Goal: Task Accomplishment & Management: Complete application form

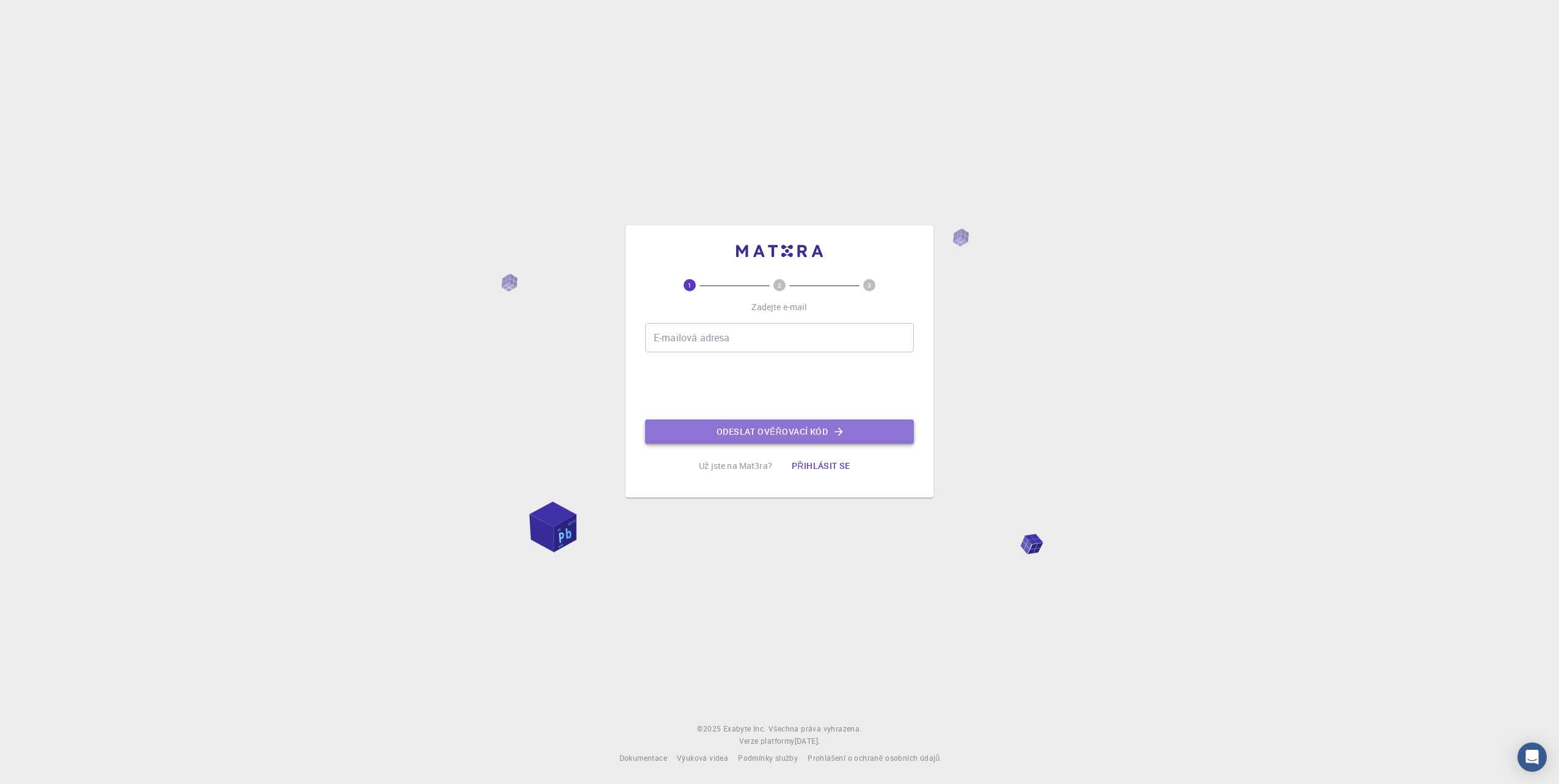
click at [836, 433] on icon "button" at bounding box center [838, 432] width 12 height 12
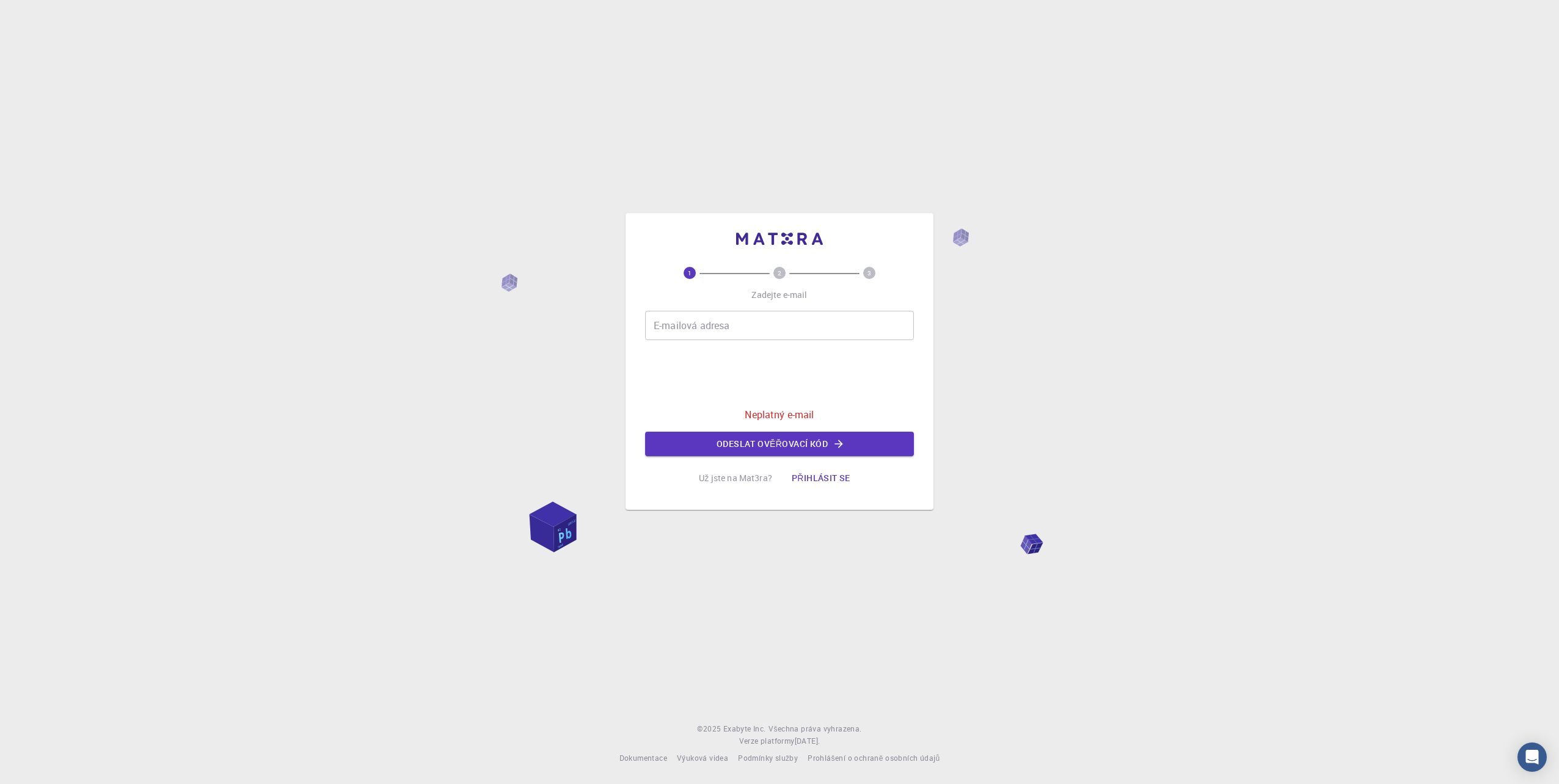
click at [723, 333] on input "E-mailová adresa" at bounding box center [779, 326] width 268 height 30
type input "[EMAIL_ADDRESS][DOMAIN_NAME]"
click at [757, 441] on font "Odeslat ověřovací kód" at bounding box center [772, 445] width 111 height 16
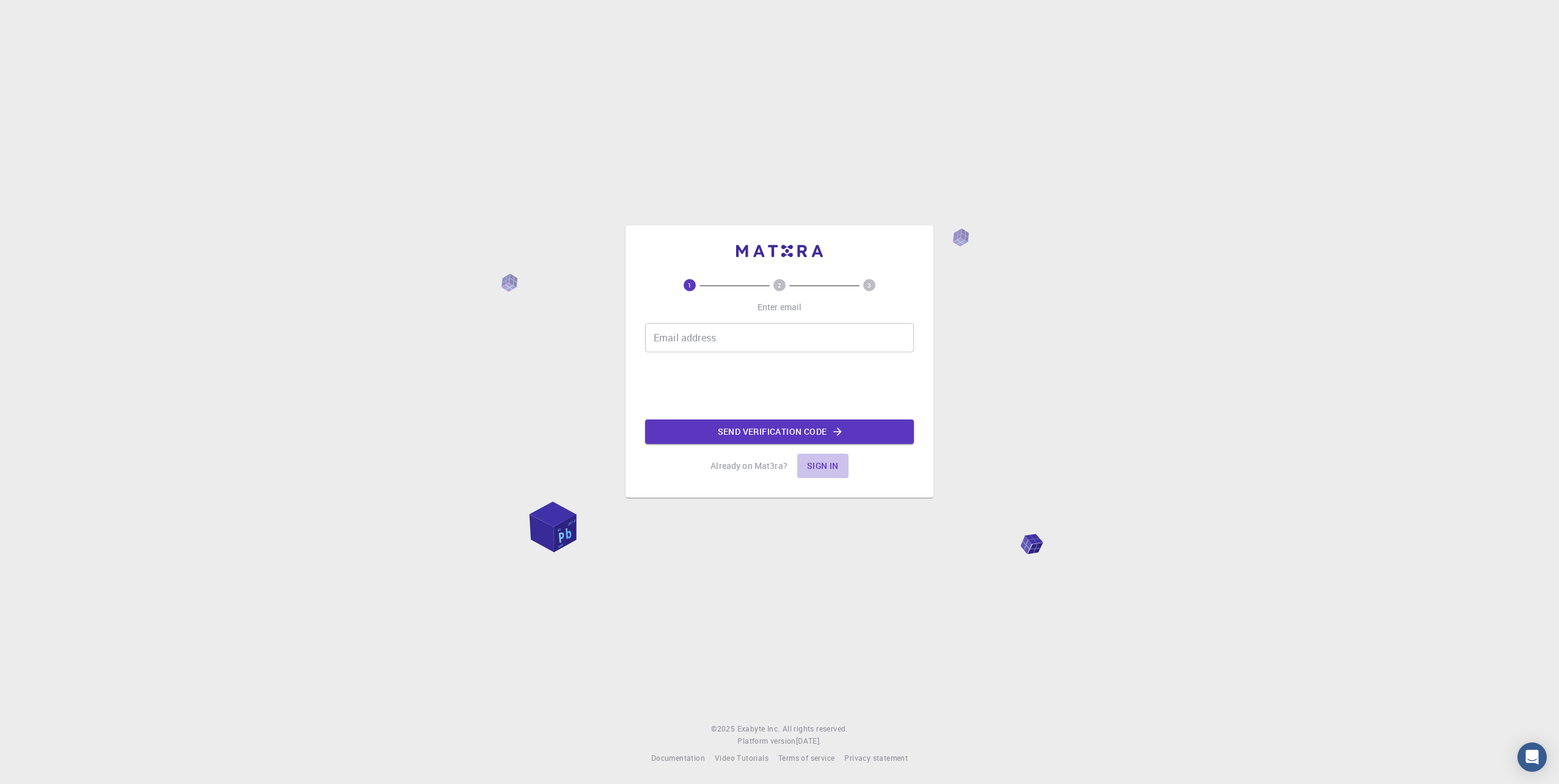
click at [820, 465] on button "Sign in" at bounding box center [822, 465] width 51 height 24
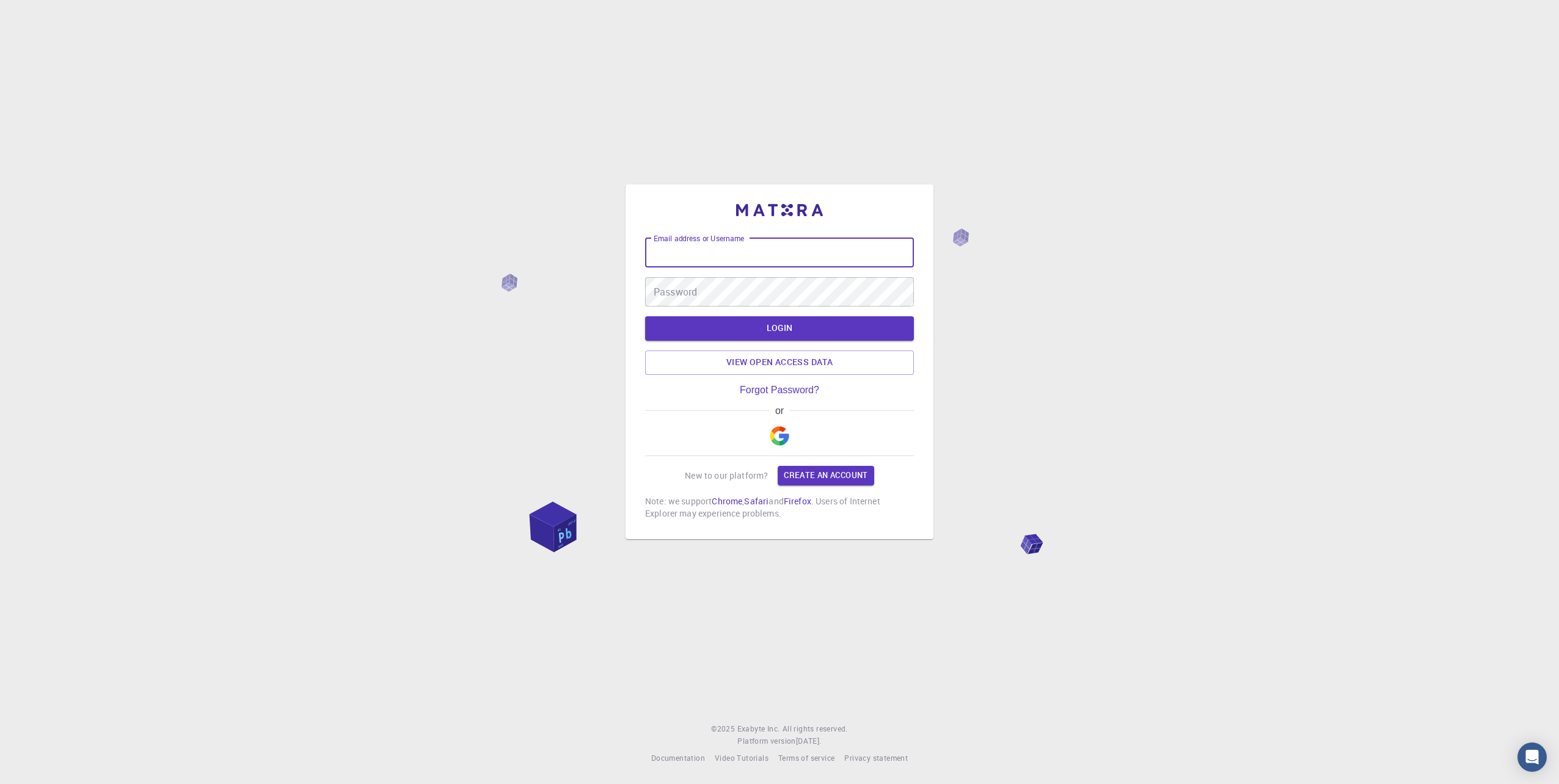
click at [697, 256] on input "Email address or Username" at bounding box center [779, 253] width 268 height 30
type input "[EMAIL_ADDRESS][DOMAIN_NAME]"
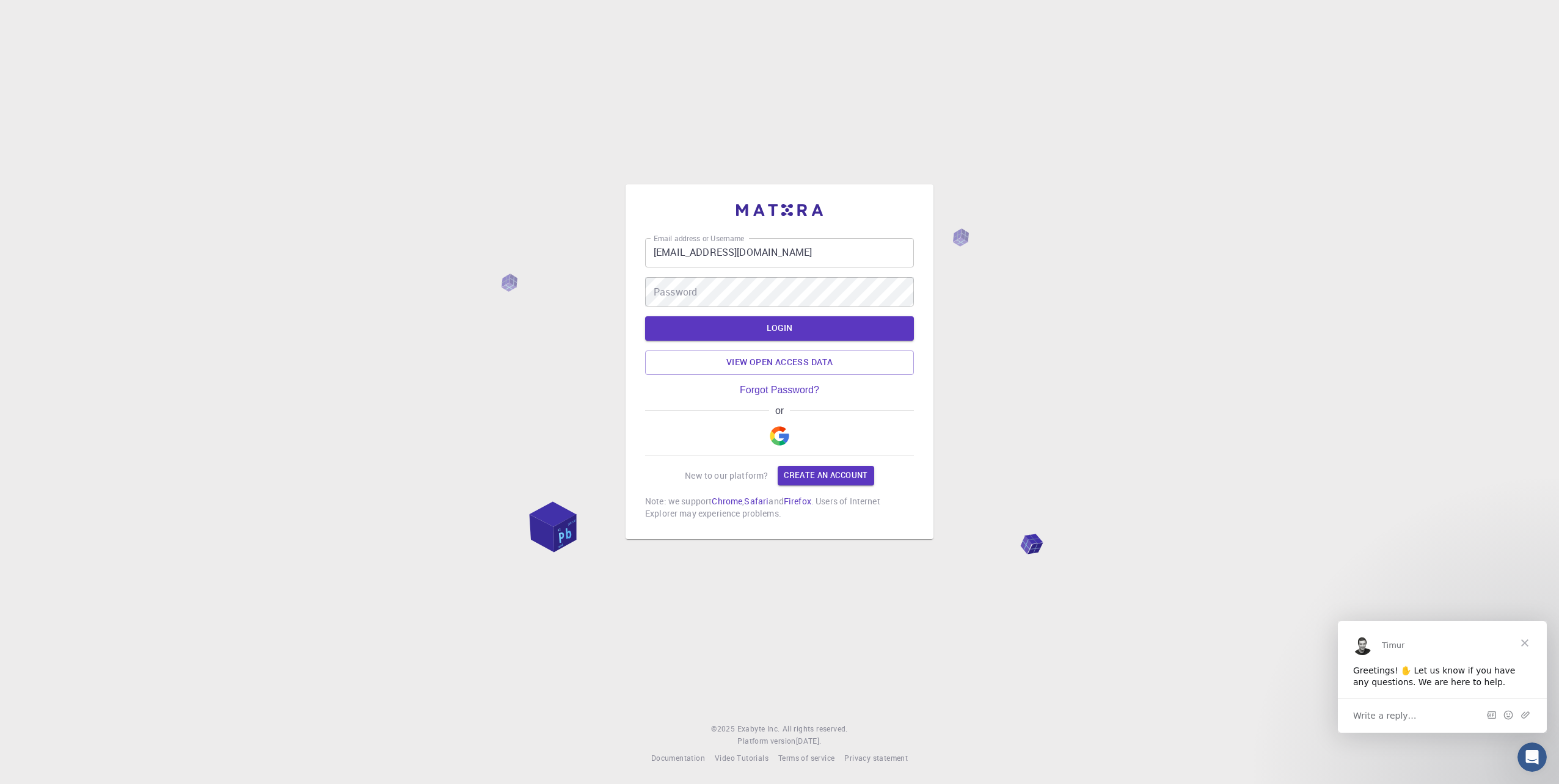
click at [1534, 648] on span "Close" at bounding box center [1524, 642] width 44 height 44
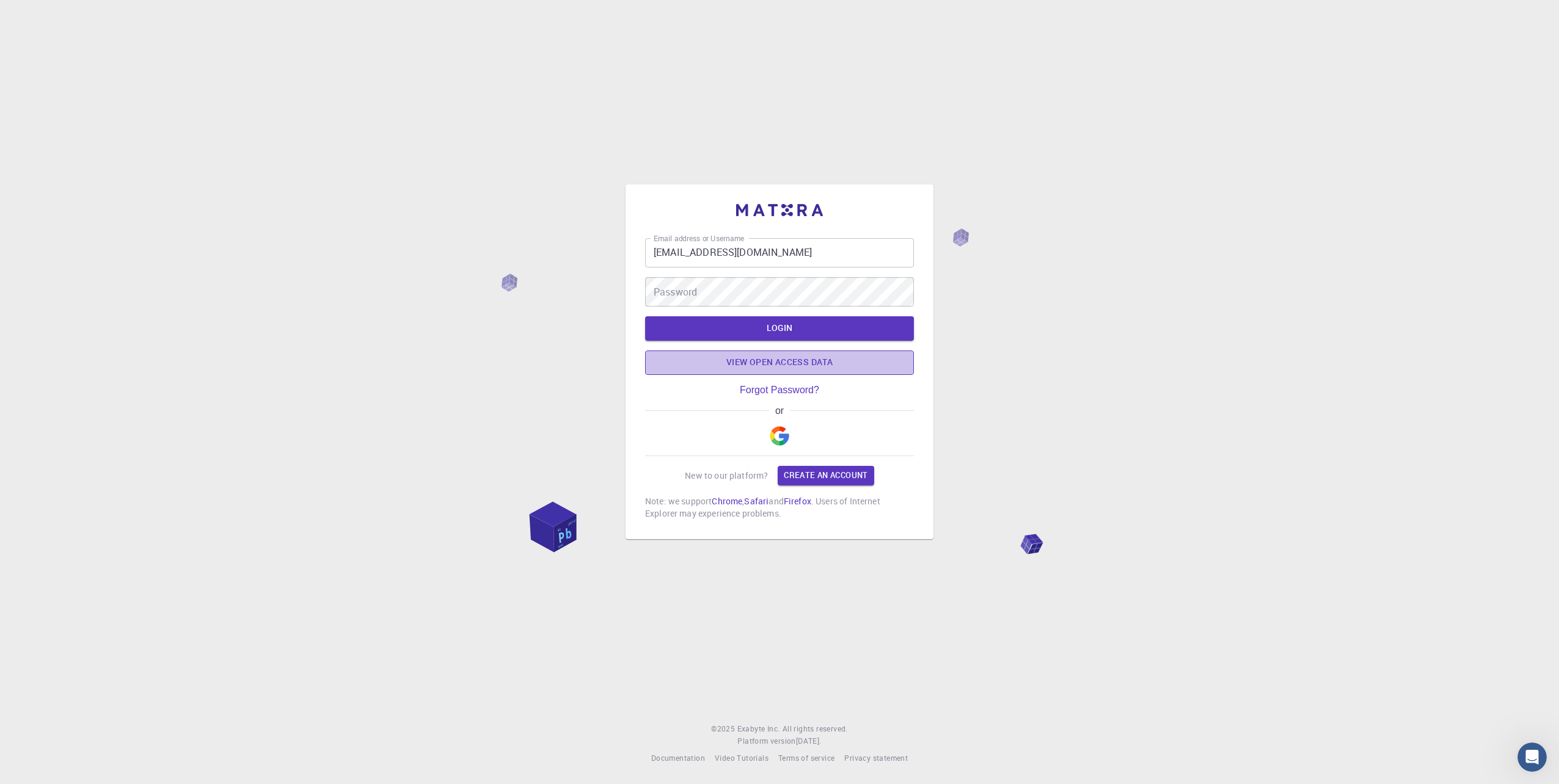
click at [808, 366] on link "View open access data" at bounding box center [779, 363] width 268 height 24
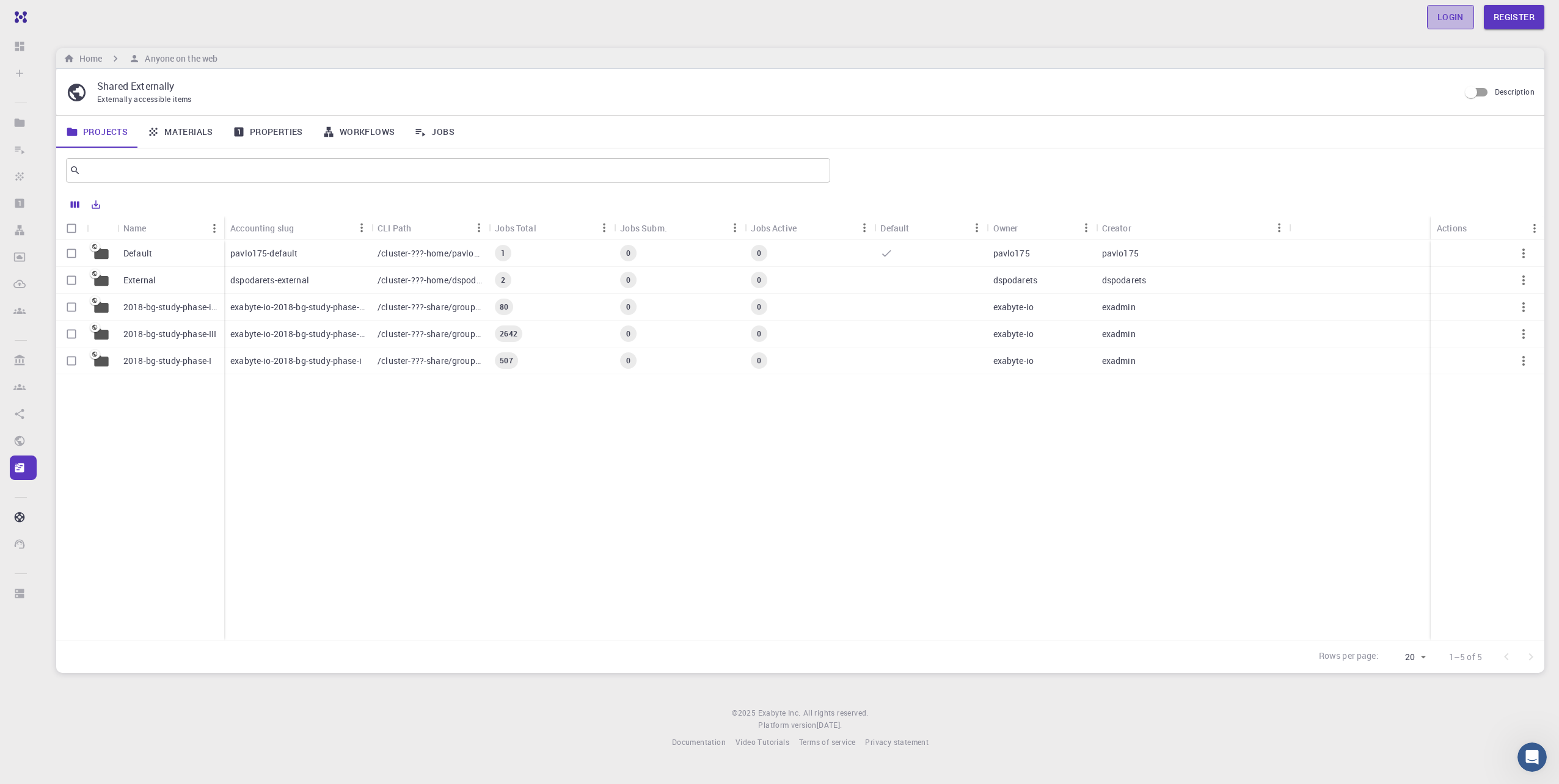
click at [1443, 22] on link "Login" at bounding box center [1450, 17] width 47 height 24
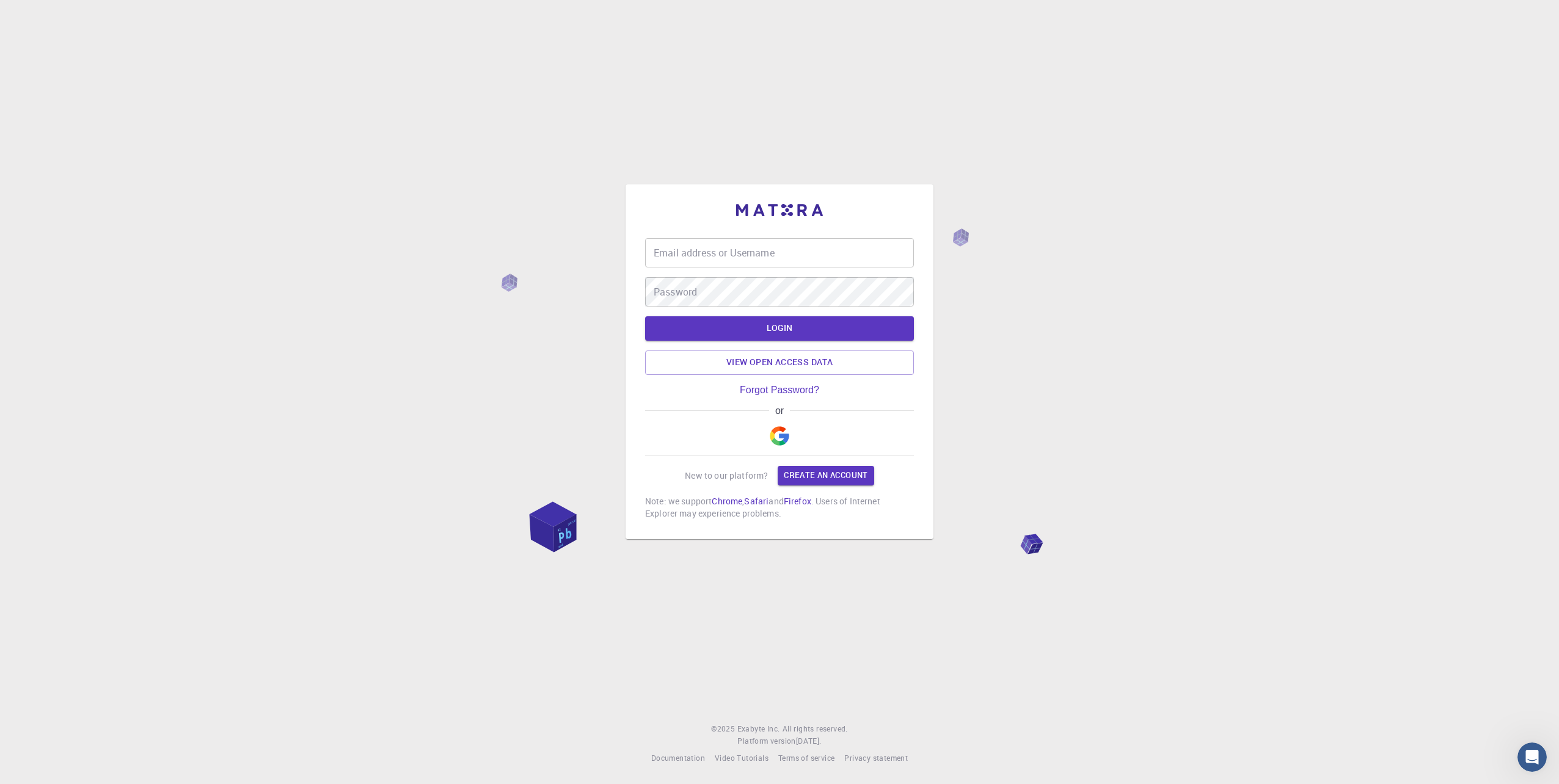
click at [746, 244] on input "Email address or Username" at bounding box center [779, 253] width 268 height 30
click at [709, 254] on input "Email address or Username" at bounding box center [779, 253] width 268 height 30
click at [797, 427] on div "or" at bounding box center [779, 431] width 268 height 50
click at [783, 433] on img "button" at bounding box center [779, 436] width 20 height 20
click at [719, 260] on input "Email address or Username" at bounding box center [779, 253] width 268 height 30
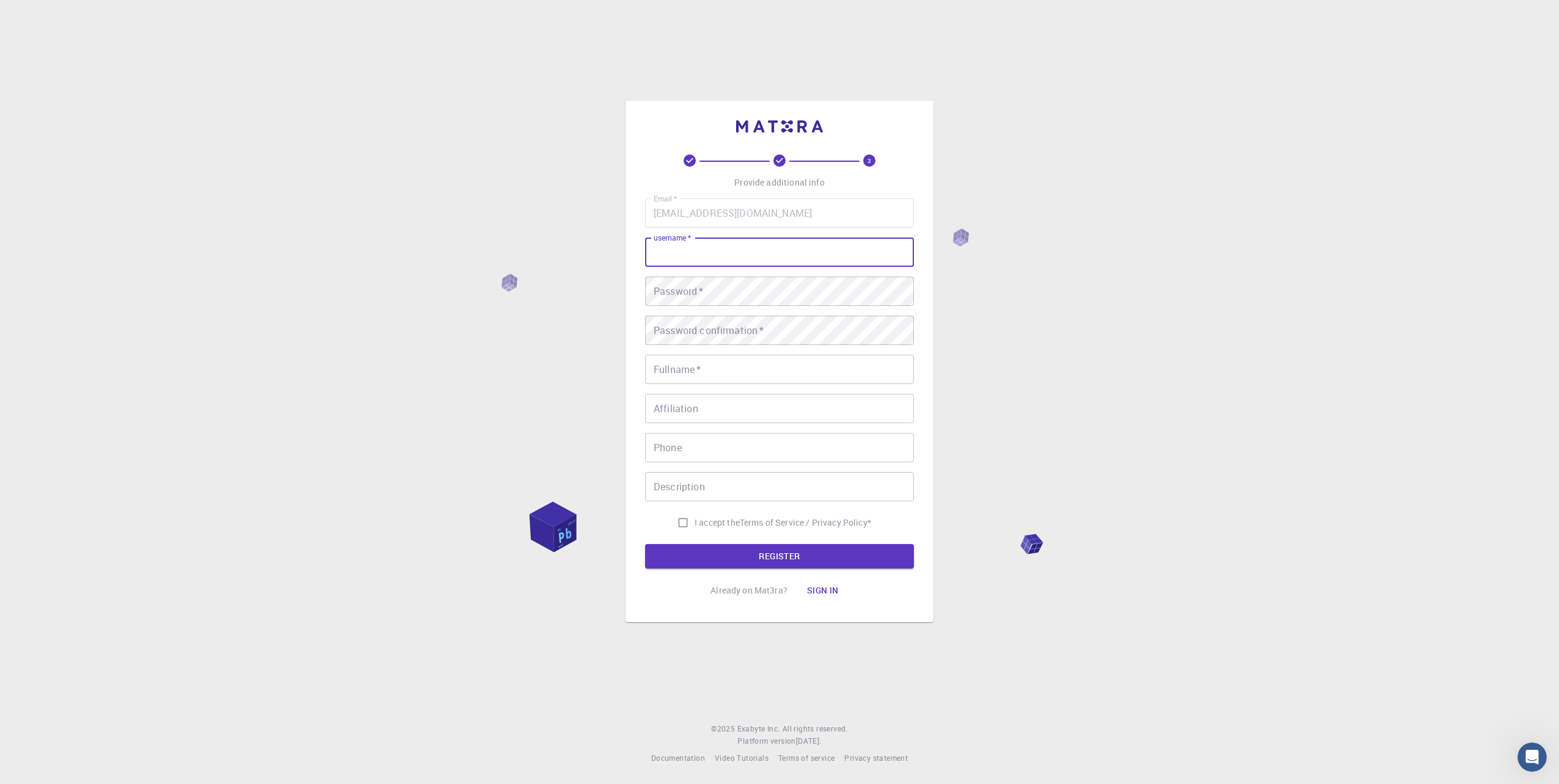
click at [728, 261] on input "username   *" at bounding box center [779, 253] width 268 height 30
click at [953, 339] on div "3 Provide additional info Email   * [EMAIL_ADDRESS][DOMAIN_NAME] Email   * user…" at bounding box center [779, 392] width 1559 height 784
click at [704, 254] on input "username   *" at bounding box center [779, 253] width 268 height 30
click at [711, 258] on input "username   *" at bounding box center [779, 253] width 268 height 30
type input "m"
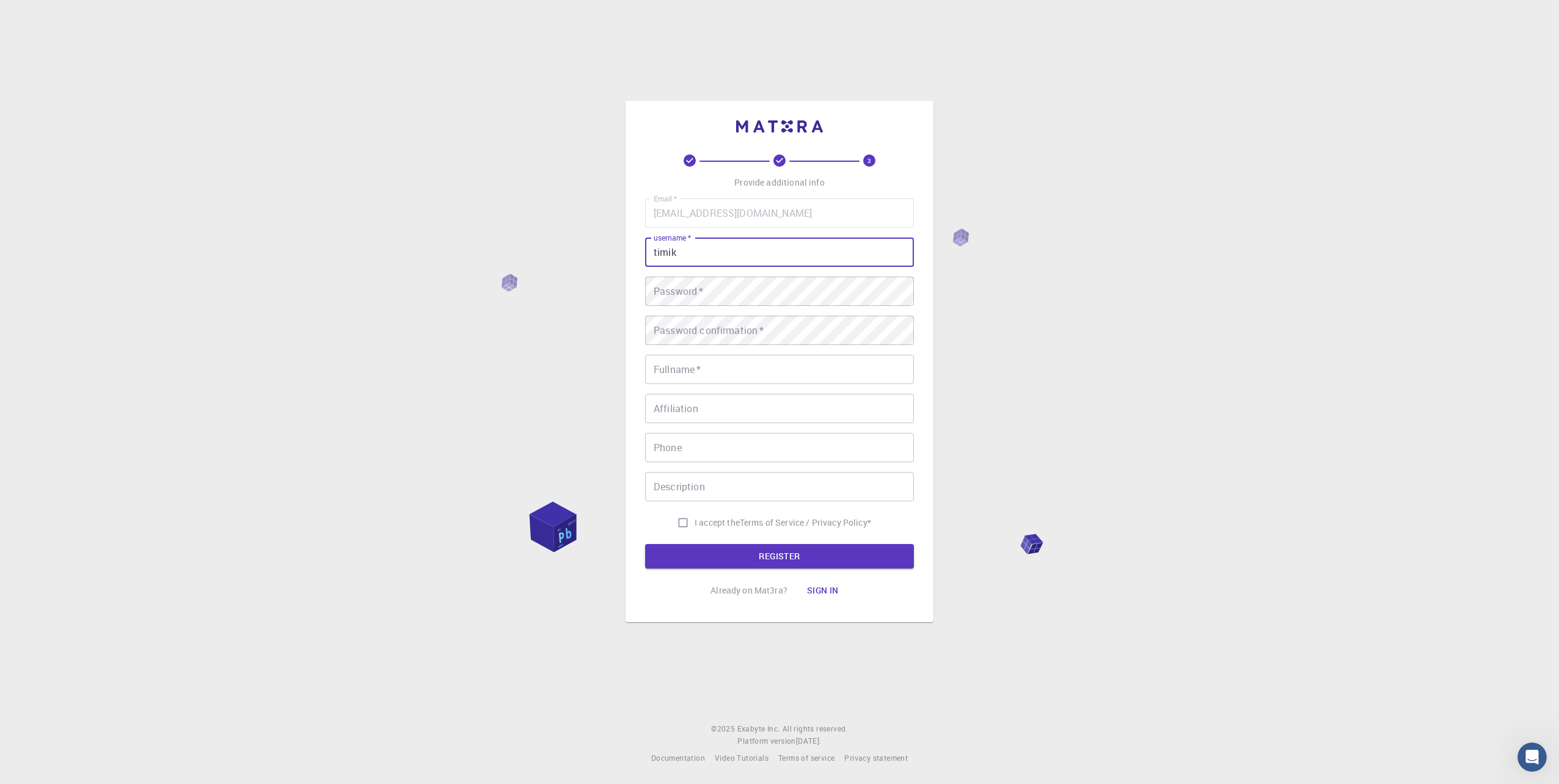
type input "timik"
click at [717, 369] on input "Fullname   *" at bounding box center [779, 370] width 268 height 30
type input "timotej frais"
click at [669, 409] on input "Affiliation" at bounding box center [779, 409] width 268 height 30
click at [671, 450] on input "Phone" at bounding box center [779, 448] width 268 height 30
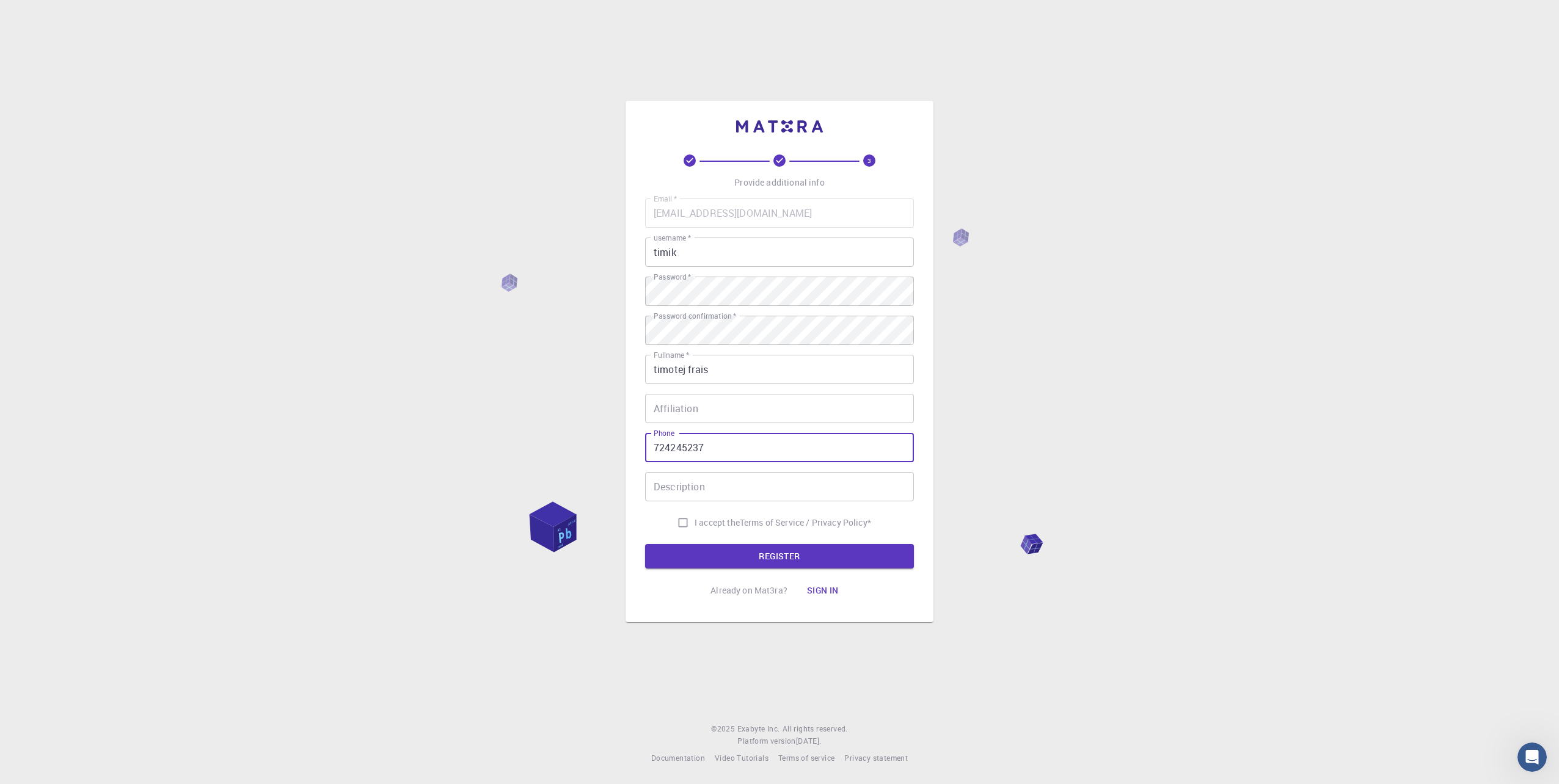
drag, startPoint x: 720, startPoint y: 437, endPoint x: 619, endPoint y: 427, distance: 101.5
click at [619, 427] on div "3 Provide additional info Email   * [EMAIL_ADDRESS][DOMAIN_NAME] Email   * user…" at bounding box center [779, 392] width 1559 height 784
type input "724245237"
click at [689, 525] on input "I accept the Terms of Service / Privacy Policy *" at bounding box center [683, 523] width 23 height 23
checkbox input "true"
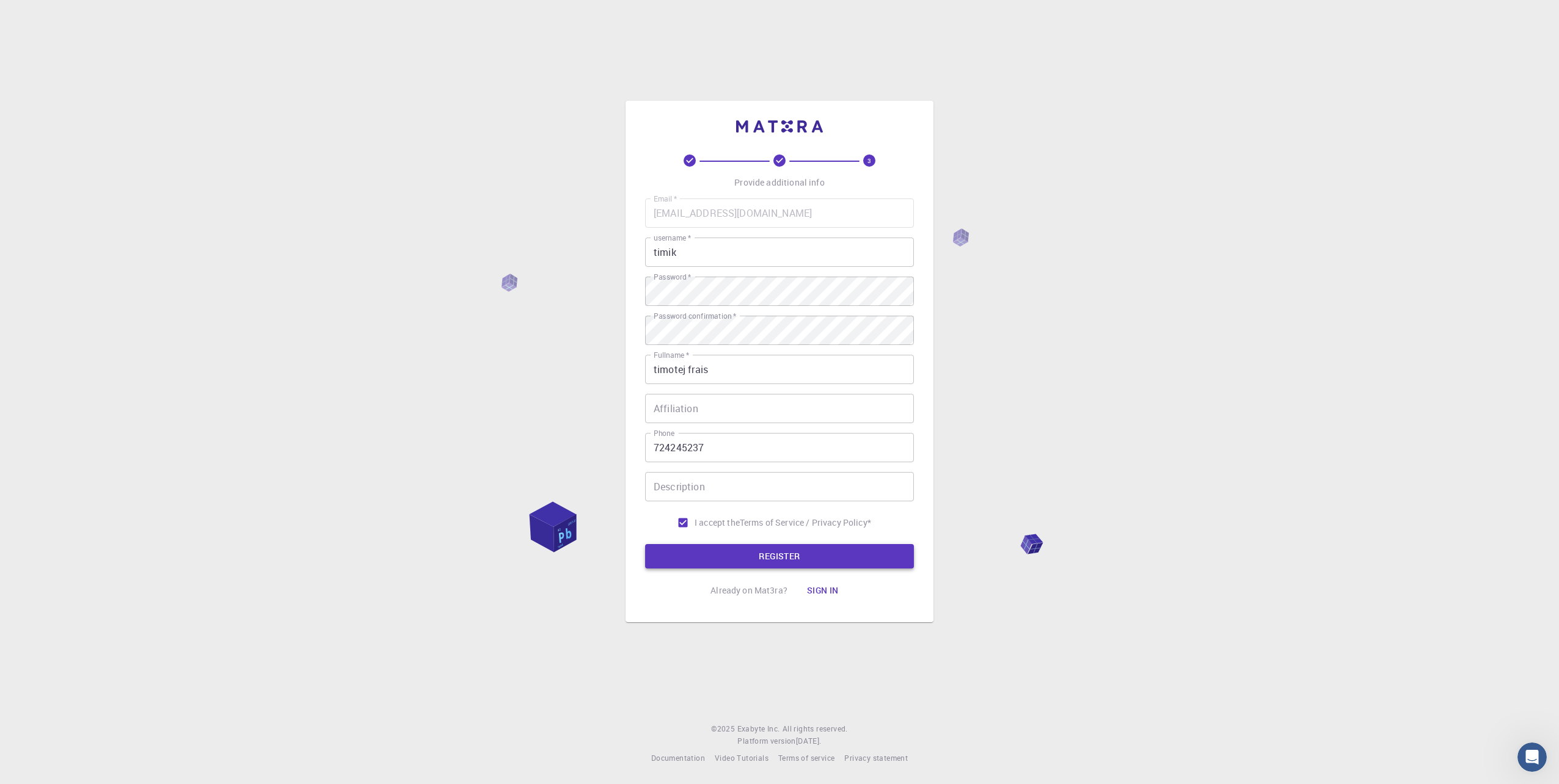
click at [795, 552] on button "REGISTER" at bounding box center [779, 557] width 268 height 24
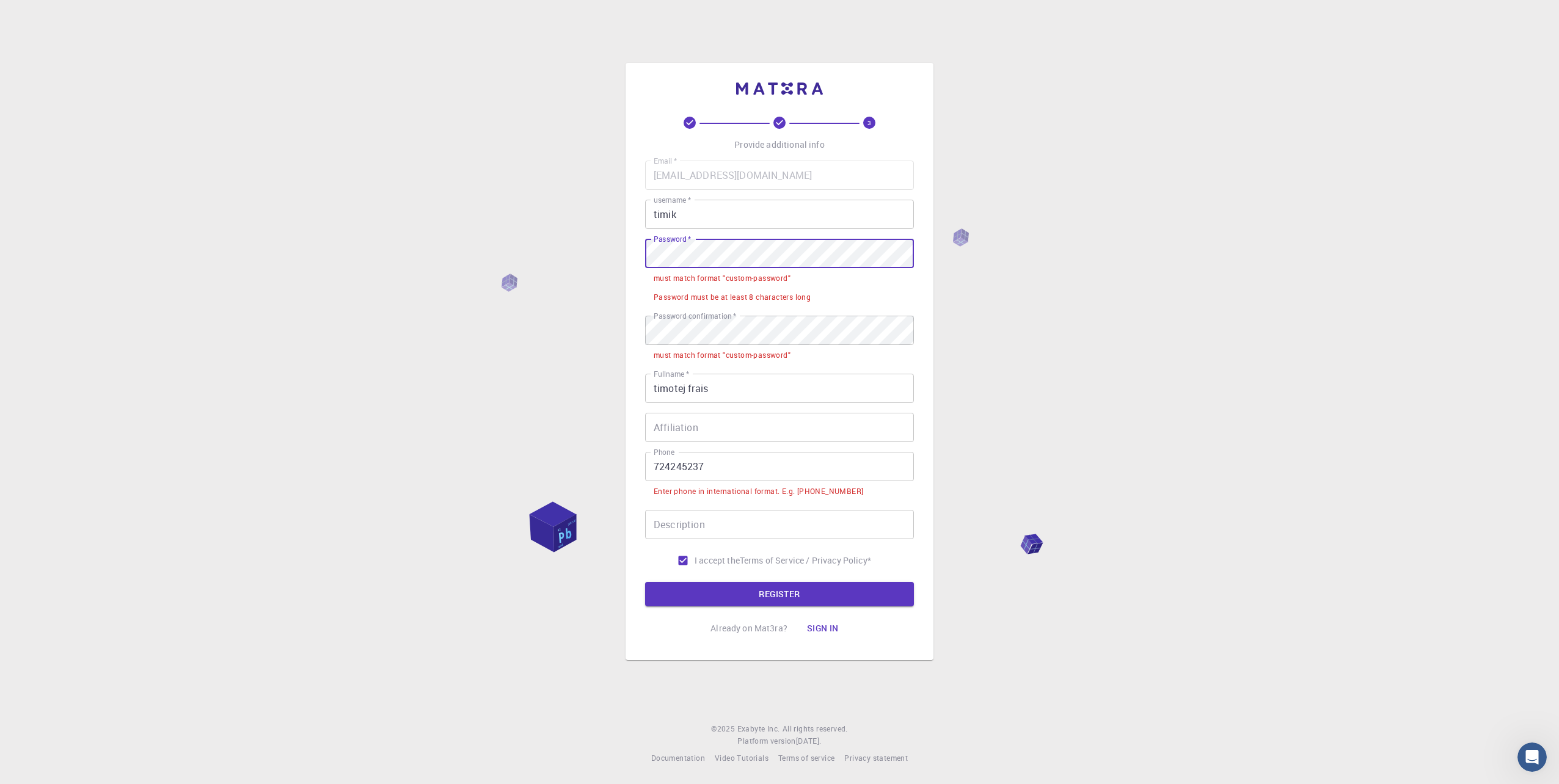
click at [643, 251] on div "3 Provide additional info Email   * [EMAIL_ADDRESS][DOMAIN_NAME] Email   * user…" at bounding box center [779, 361] width 307 height 597
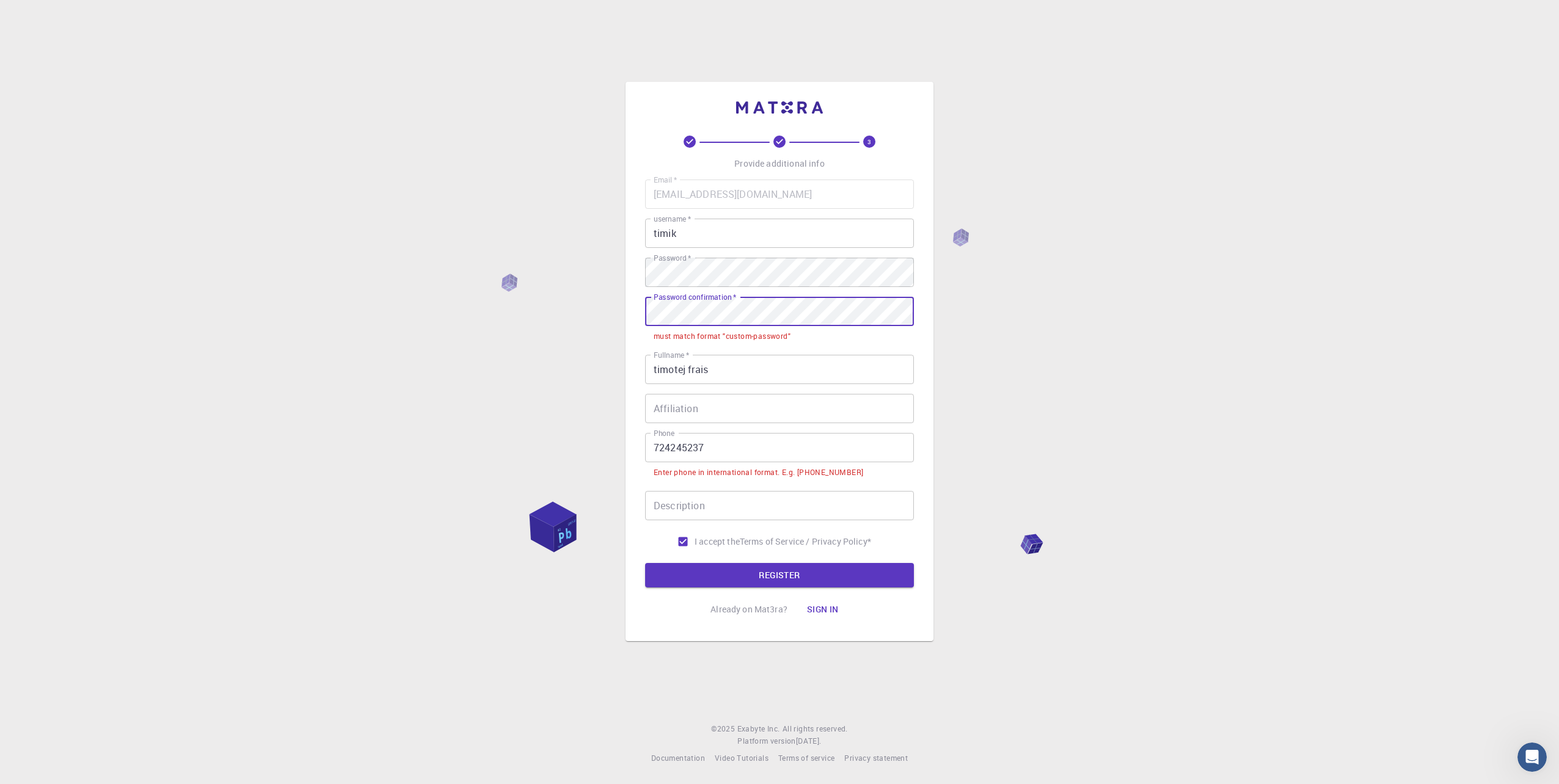
click at [625, 304] on div "3 Provide additional info Email   * [EMAIL_ADDRESS][DOMAIN_NAME] Email   * user…" at bounding box center [779, 361] width 307 height 559
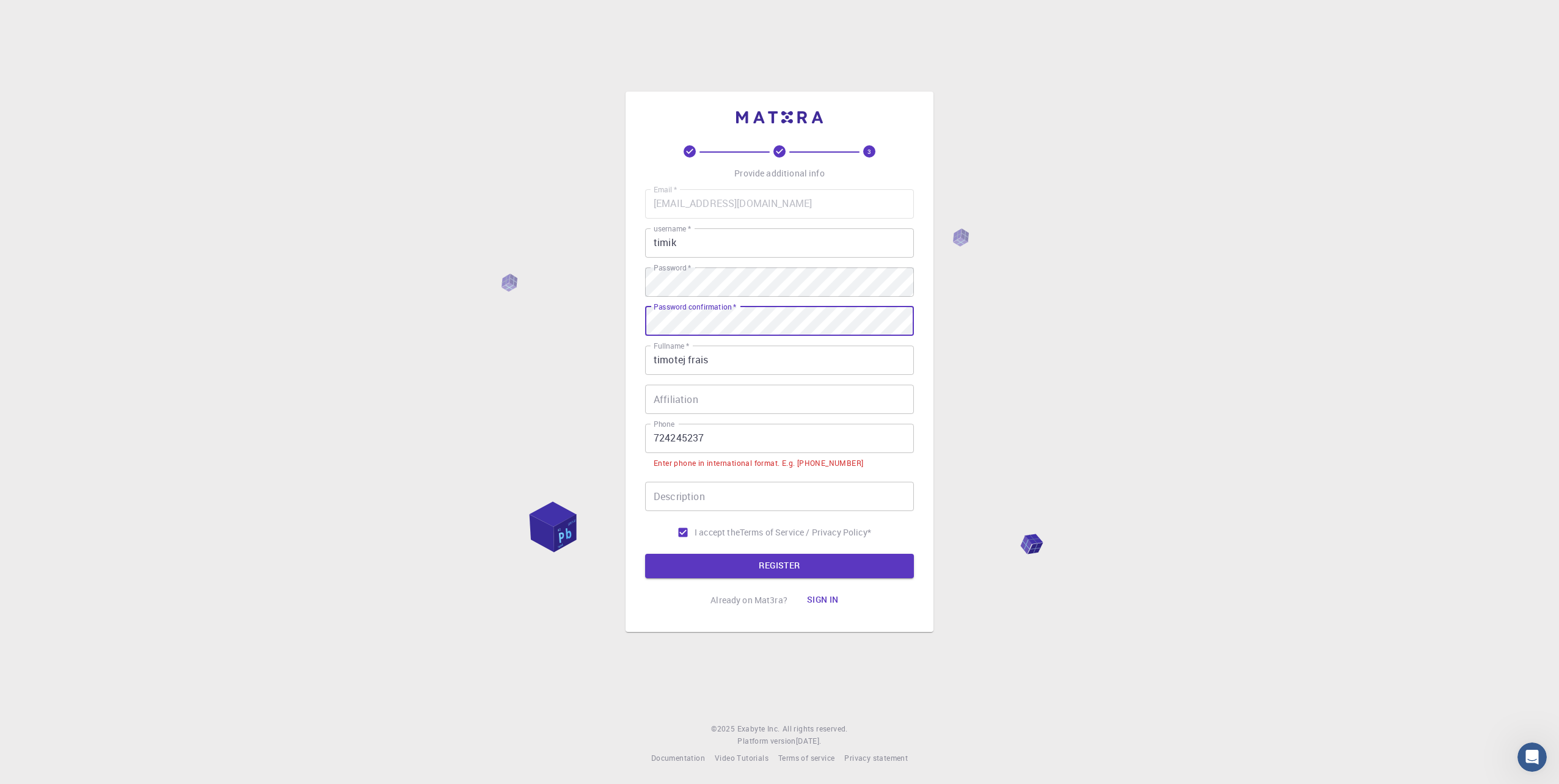
click at [656, 442] on input "724245237" at bounding box center [779, 438] width 268 height 30
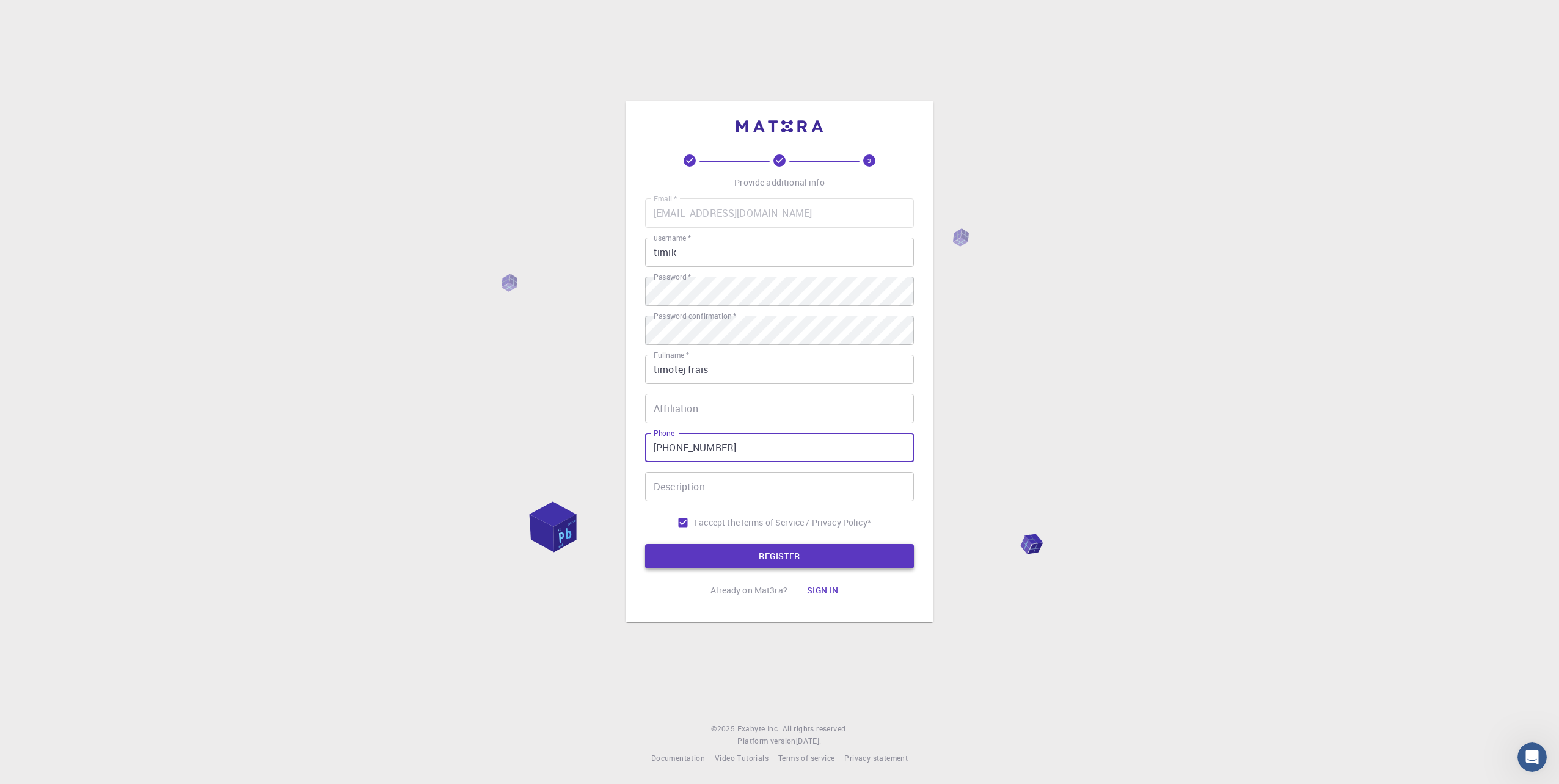
type input "[PHONE_NUMBER]"
click at [844, 548] on button "REGISTER" at bounding box center [779, 557] width 268 height 24
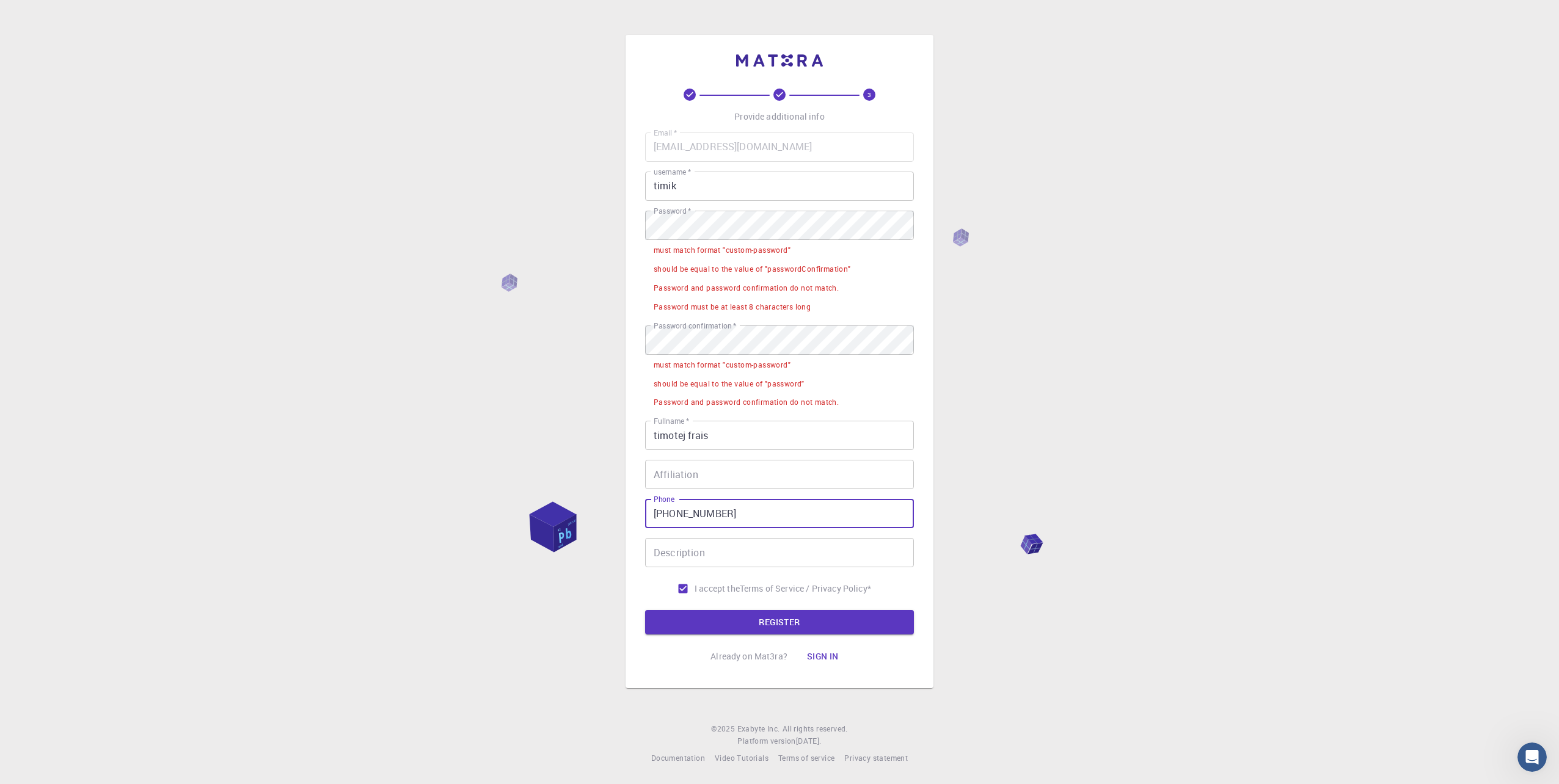
drag, startPoint x: 842, startPoint y: 522, endPoint x: 847, endPoint y: 507, distance: 15.8
click at [847, 508] on input "[PHONE_NUMBER]" at bounding box center [779, 514] width 268 height 30
click at [816, 660] on button "Sign in" at bounding box center [822, 656] width 51 height 24
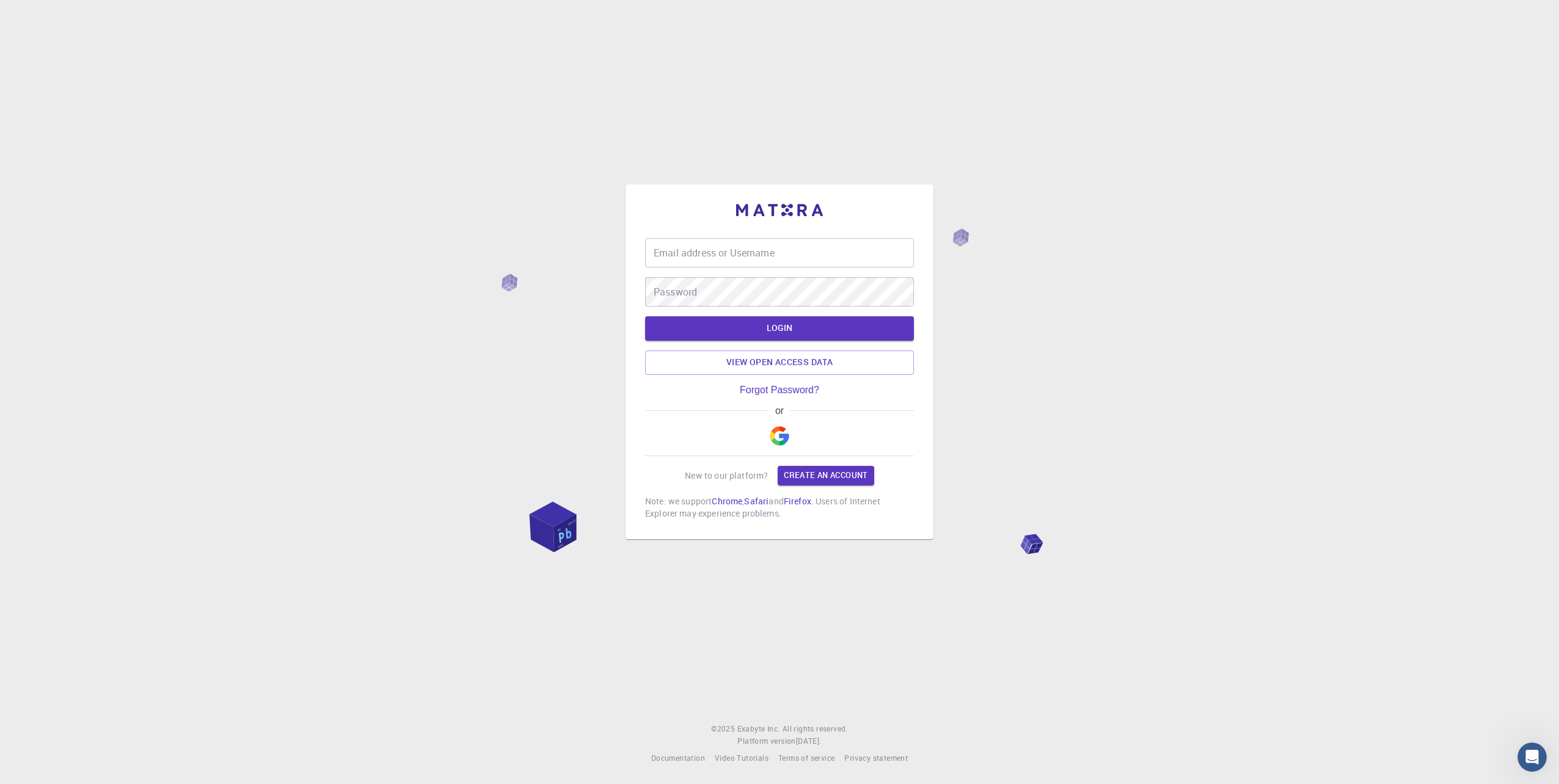
click at [812, 431] on div "or" at bounding box center [779, 431] width 268 height 50
click at [776, 439] on img "button" at bounding box center [779, 436] width 20 height 20
click at [763, 258] on input "Email address or Username" at bounding box center [779, 253] width 268 height 30
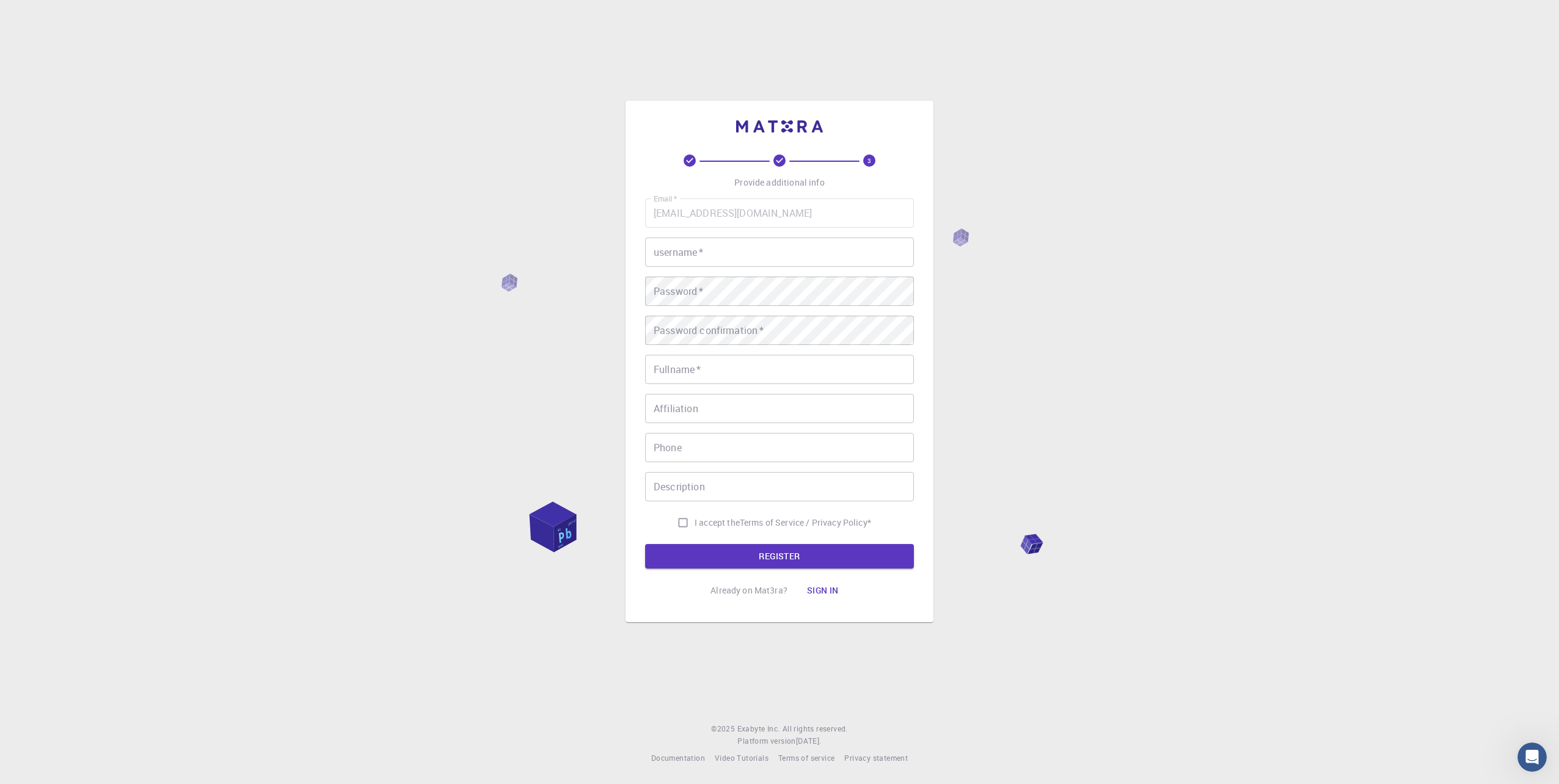
drag, startPoint x: 657, startPoint y: 508, endPoint x: 692, endPoint y: 518, distance: 36.4
click at [665, 513] on div "Email   * [EMAIL_ADDRESS][DOMAIN_NAME] Email   * username   * username   * Pass…" at bounding box center [779, 366] width 268 height 336
click at [695, 518] on span "I accept the" at bounding box center [717, 523] width 45 height 12
click at [695, 518] on input "I accept the Terms of Service / Privacy Policy *" at bounding box center [683, 523] width 23 height 23
checkbox input "true"
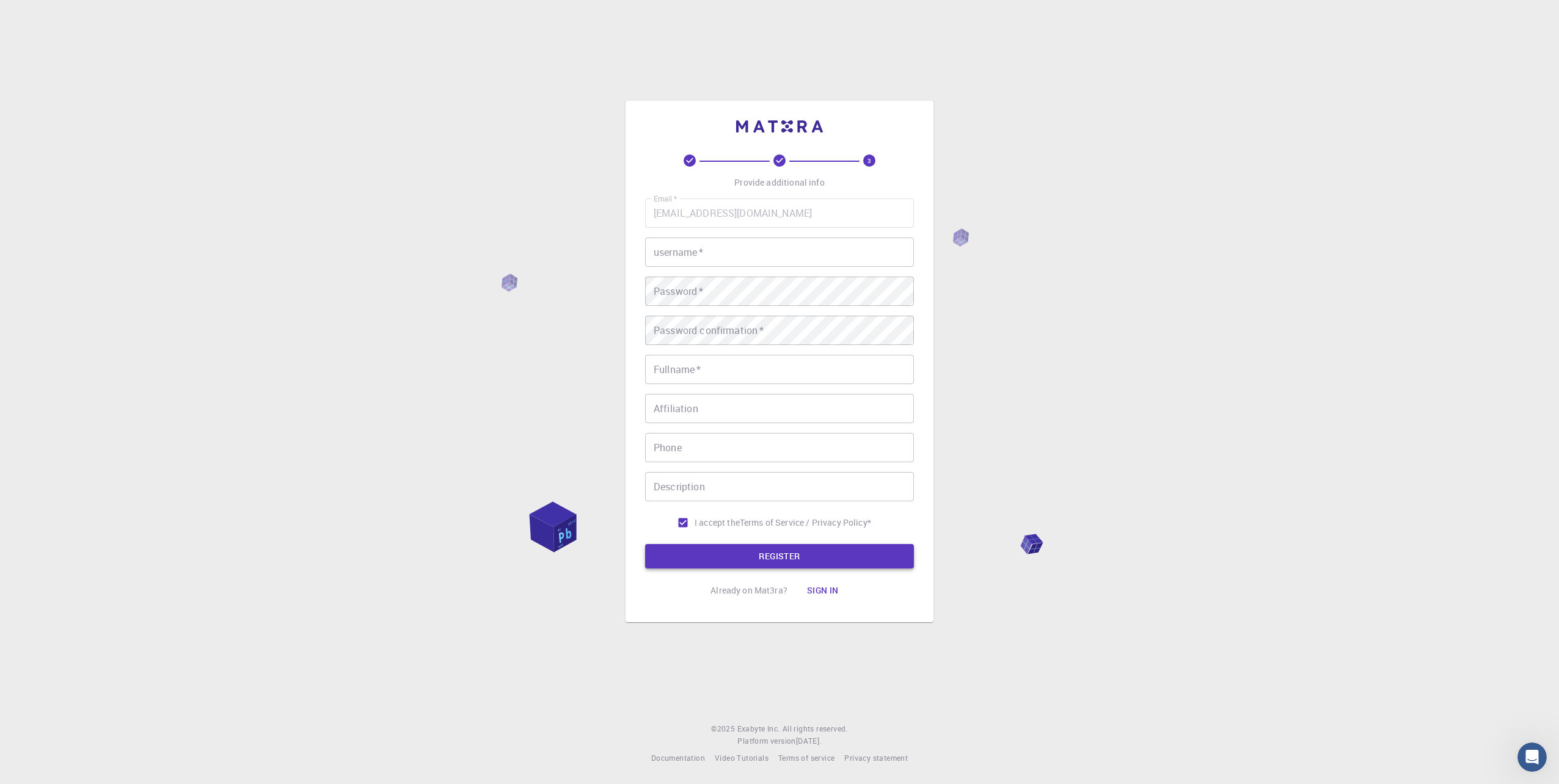
click at [767, 550] on button "REGISTER" at bounding box center [779, 557] width 268 height 24
